Goal: Task Accomplishment & Management: Manage account settings

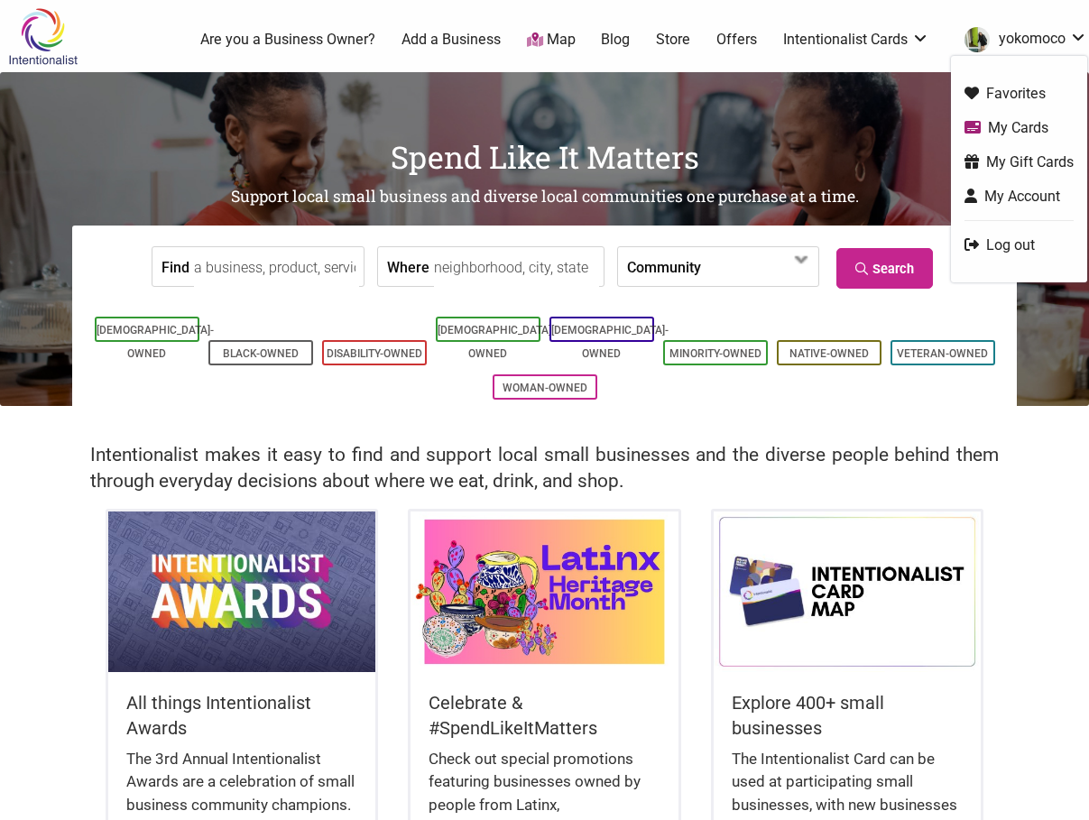
click at [1019, 25] on link "yokomoco" at bounding box center [1021, 39] width 132 height 32
click at [879, 52] on ul "0 Are you a Business Owner? Add a Business Map Blog Store Offers Intentionalist…" at bounding box center [608, 39] width 981 height 32
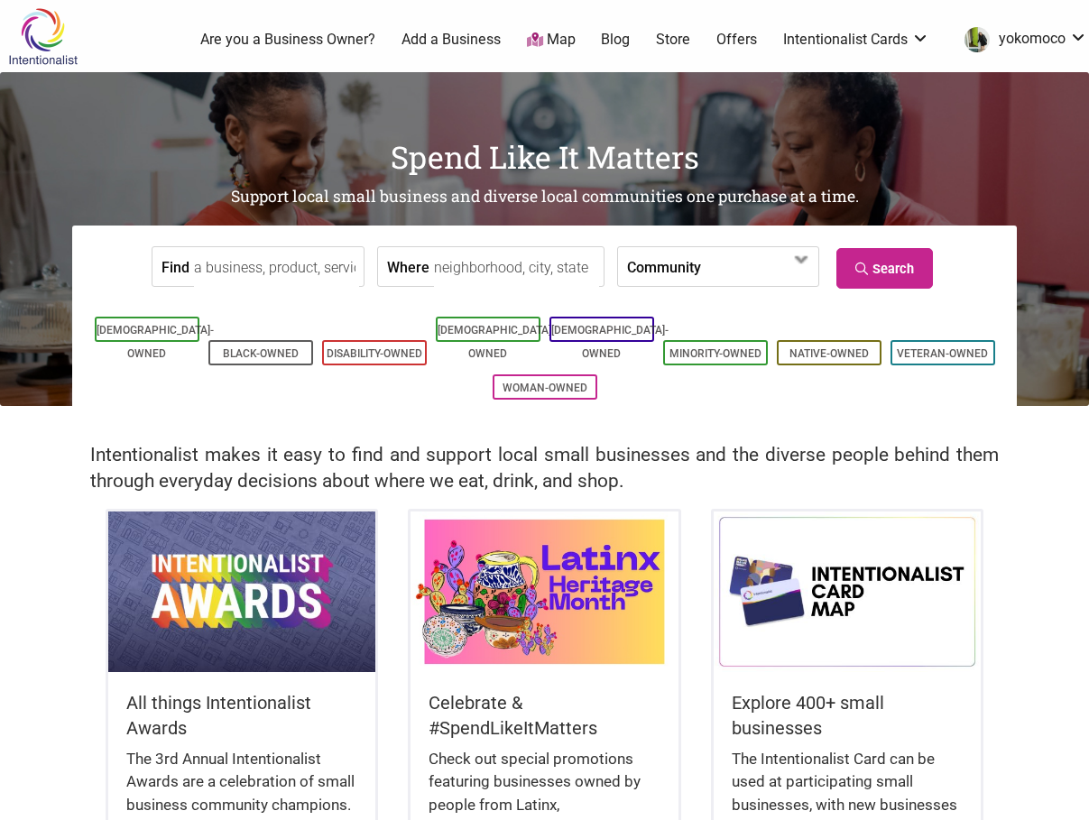
click at [862, 45] on link "Intentionalist Cards" at bounding box center [856, 40] width 146 height 20
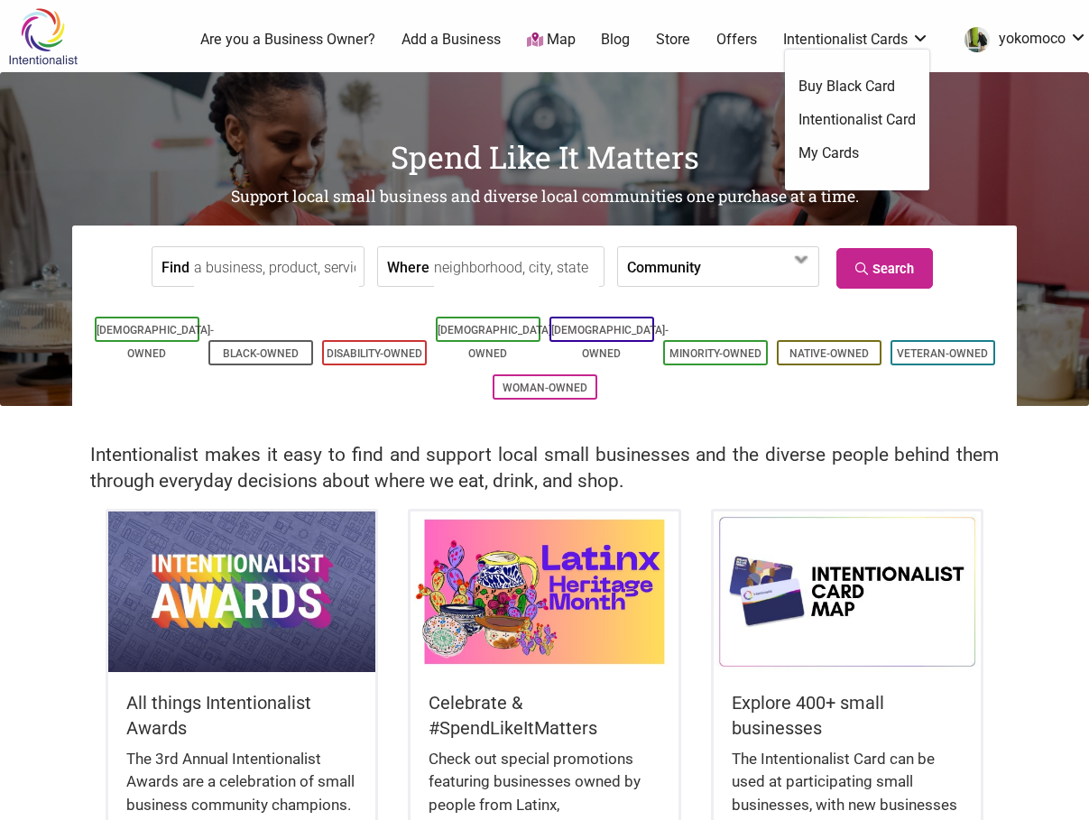
click at [883, 127] on link "Intentionalist Card" at bounding box center [856, 120] width 117 height 20
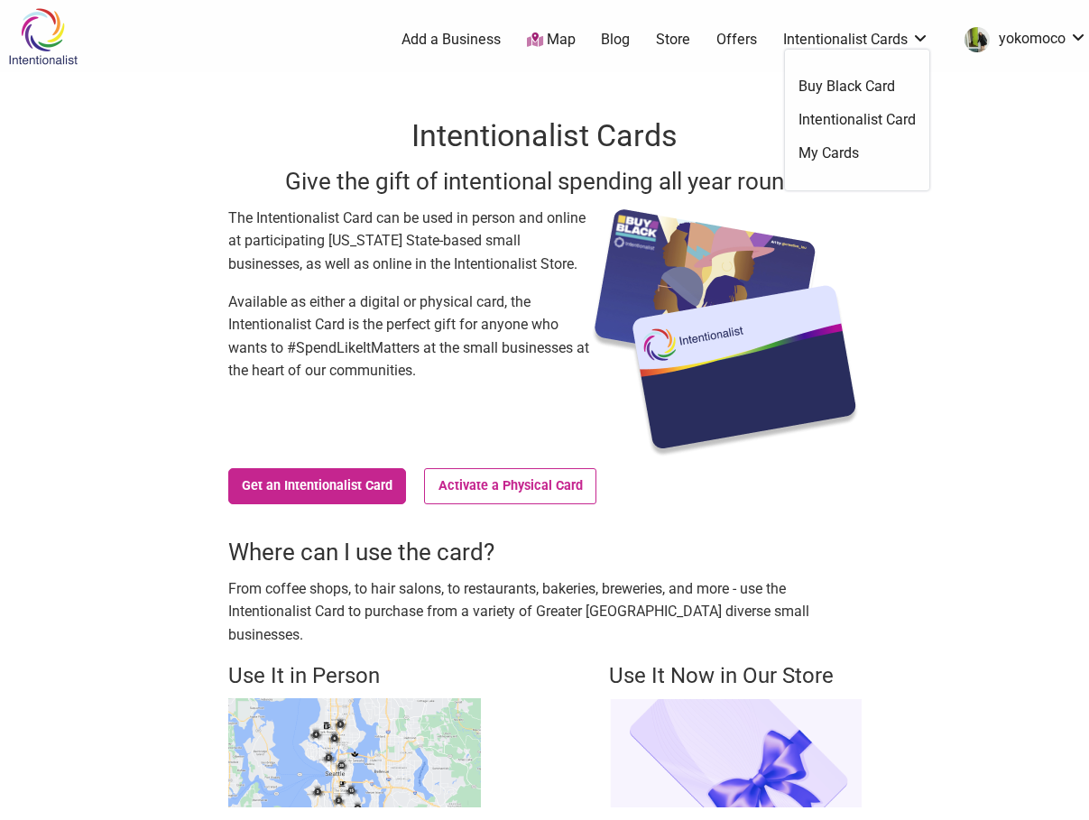
click at [896, 42] on link "Intentionalist Cards" at bounding box center [856, 40] width 146 height 20
click at [838, 157] on link "My Cards" at bounding box center [856, 153] width 117 height 20
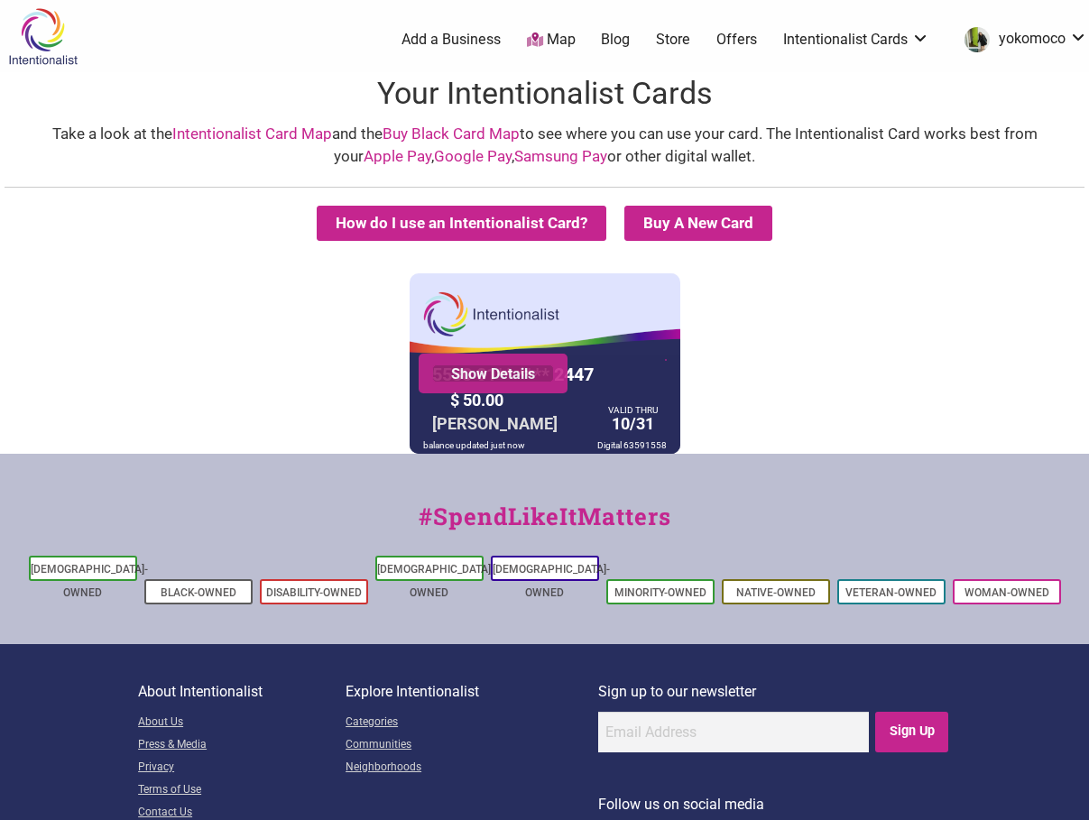
click at [541, 372] on link "Show Details" at bounding box center [493, 373] width 122 height 18
